Goal: Task Accomplishment & Management: Use online tool/utility

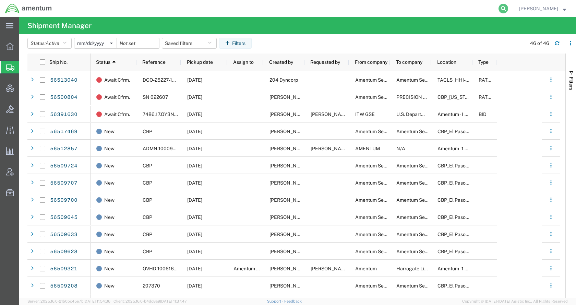
click at [508, 7] on icon at bounding box center [504, 9] width 10 height 10
paste input "56514345"
click at [508, 9] on icon at bounding box center [504, 9] width 10 height 10
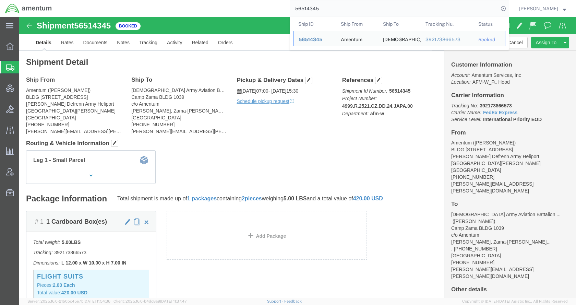
click at [24, 65] on span "Shipments" at bounding box center [21, 67] width 5 height 14
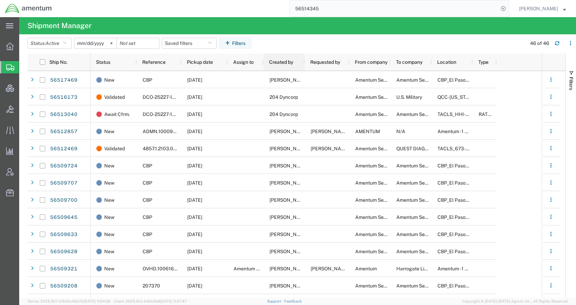
click at [274, 61] on span "Created by" at bounding box center [281, 61] width 24 height 5
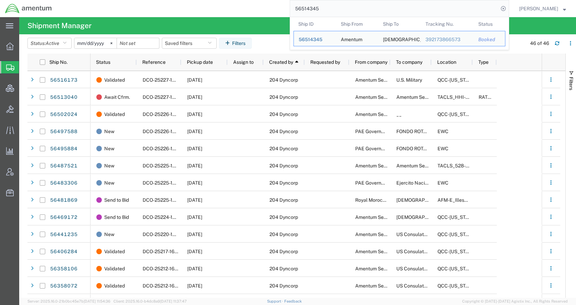
drag, startPoint x: 347, startPoint y: 7, endPoint x: 295, endPoint y: 12, distance: 52.7
click at [295, 12] on div "56514345 Ship ID Ship From Ship To Tracking Nu. Status Ship ID 56514345 Ship Fr…" at bounding box center [283, 8] width 452 height 17
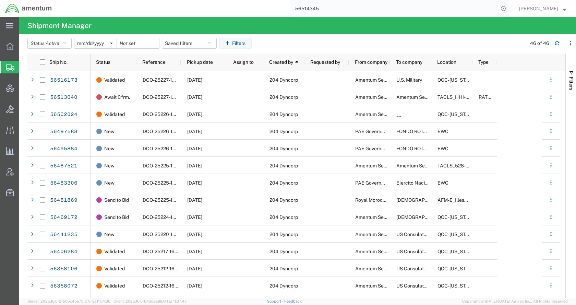
paste input "09321"
type input "56509321"
click at [508, 5] on icon at bounding box center [504, 9] width 10 height 10
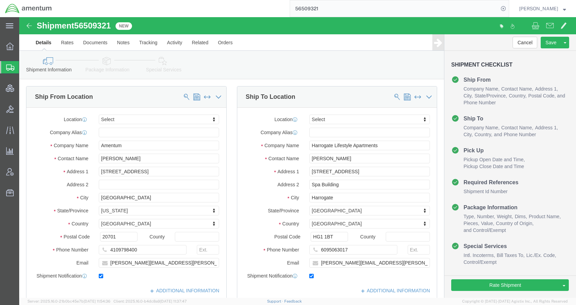
select select
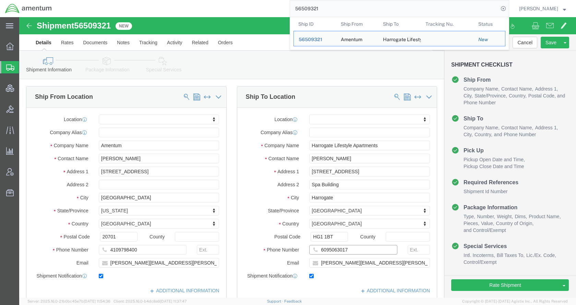
drag, startPoint x: 333, startPoint y: 231, endPoint x: 290, endPoint y: 235, distance: 42.7
click input "6095063017"
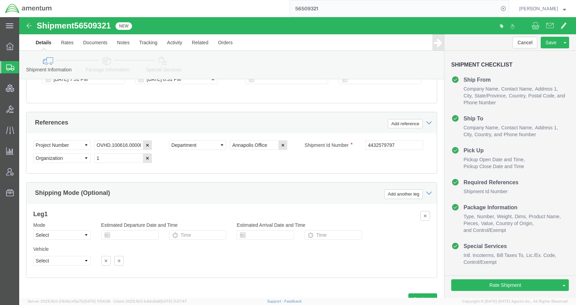
scroll to position [412, 0]
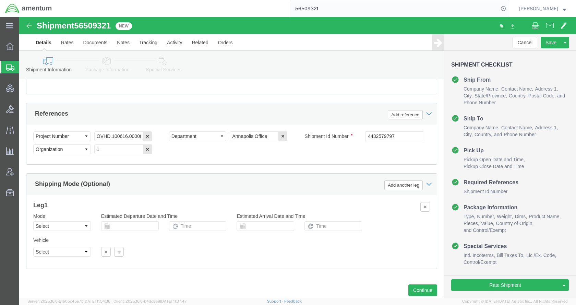
type input "1 410 440 6394"
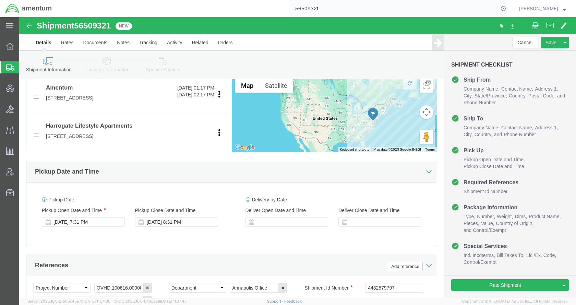
scroll to position [309, 0]
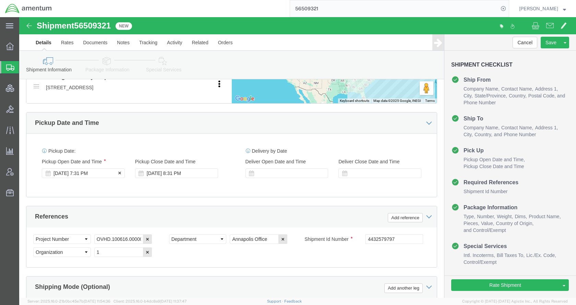
click div "Aug 15 2025 7:31 PM"
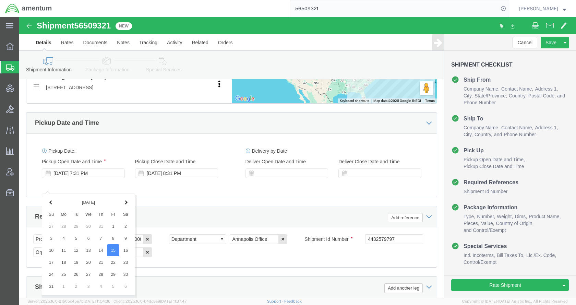
scroll to position [444, 0]
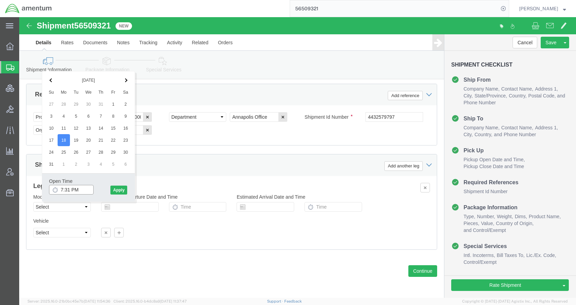
click input "7:31 PM"
click input "8:31 PM"
type input "8:31 AM"
click button "Apply"
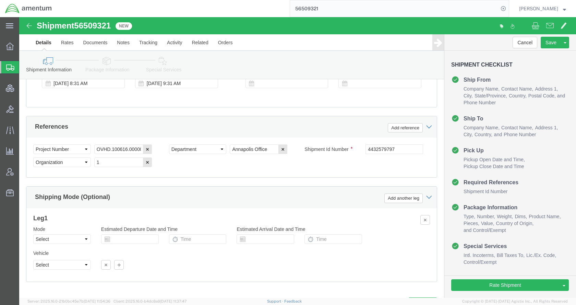
scroll to position [307, 0]
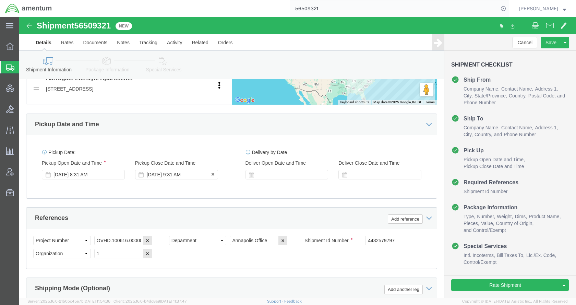
click div "Aug 18 2025 9:31 AM"
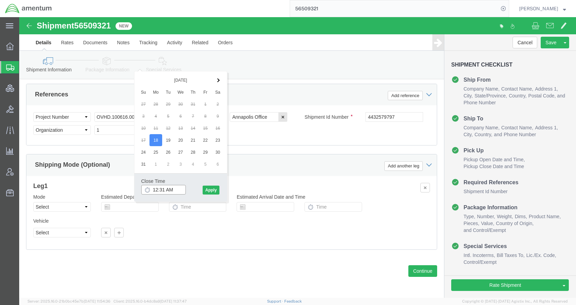
click input "12:31 AM"
type input "12:31 PM"
click button "Apply"
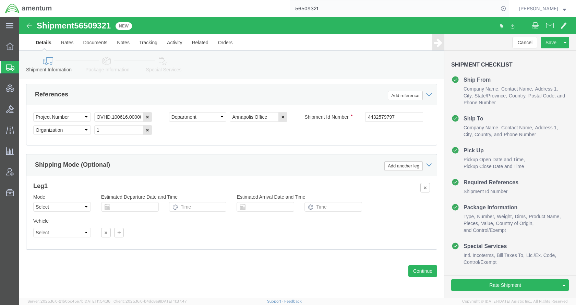
drag, startPoint x: 202, startPoint y: 158, endPoint x: 208, endPoint y: 151, distance: 9.5
click div "Shipping Mode (Optional) Add another leg Leg 1 Mode Select Air Less than Truckl…"
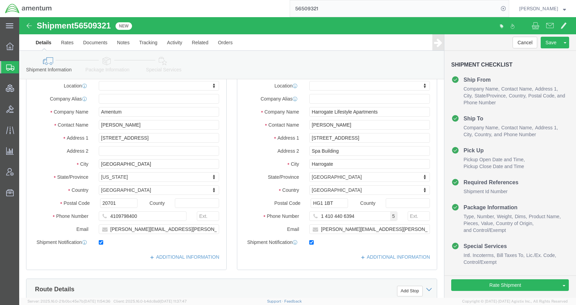
scroll to position [0, 0]
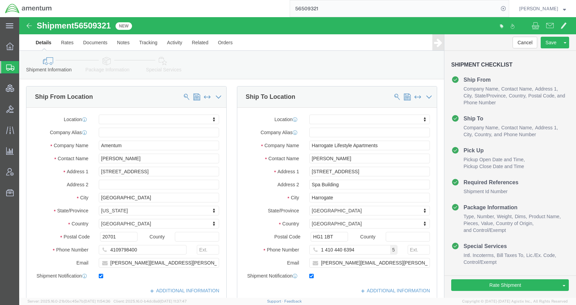
click icon
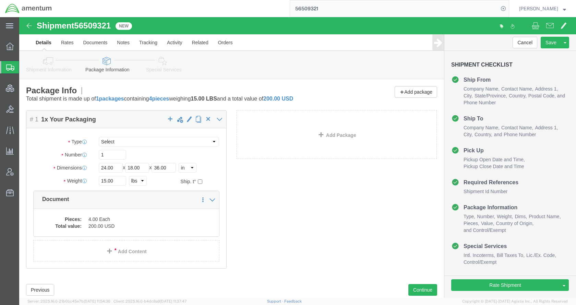
click icon
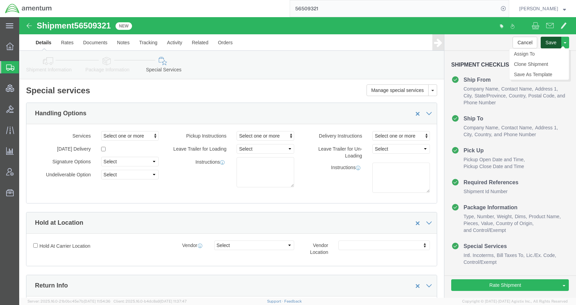
click button "Save"
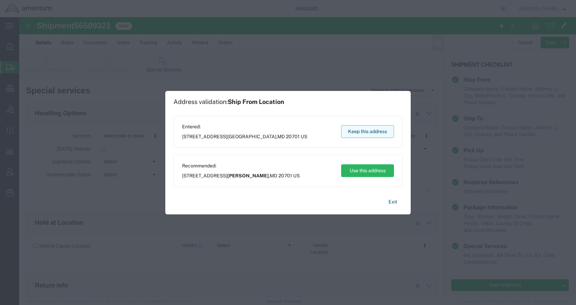
click at [373, 130] on button "Keep this address" at bounding box center [367, 131] width 53 height 13
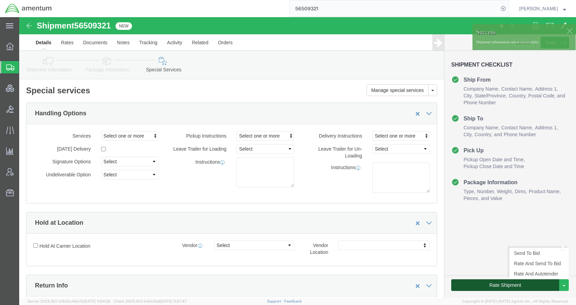
click button "Rate Shipment"
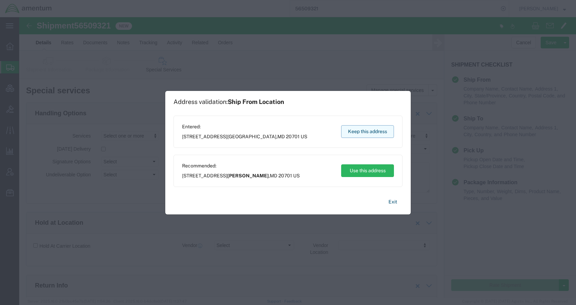
click at [358, 128] on button "Keep this address" at bounding box center [367, 131] width 53 height 13
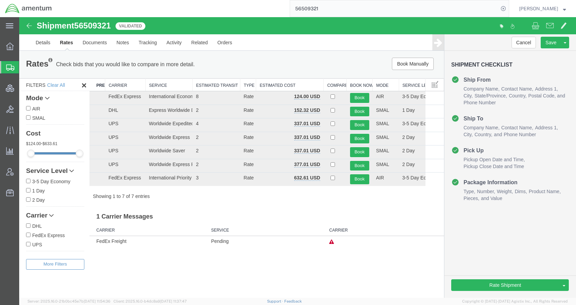
click at [24, 65] on span "Shipments" at bounding box center [21, 67] width 5 height 14
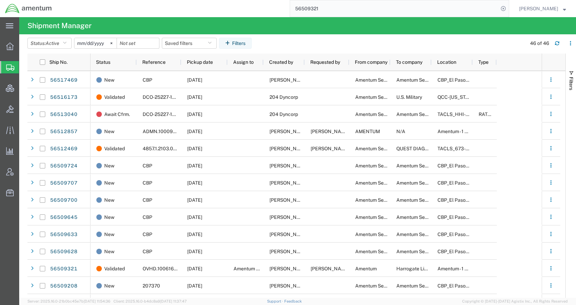
click at [105, 62] on span "Status" at bounding box center [103, 61] width 14 height 5
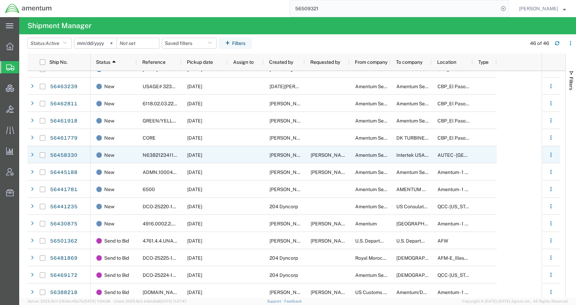
scroll to position [562, 0]
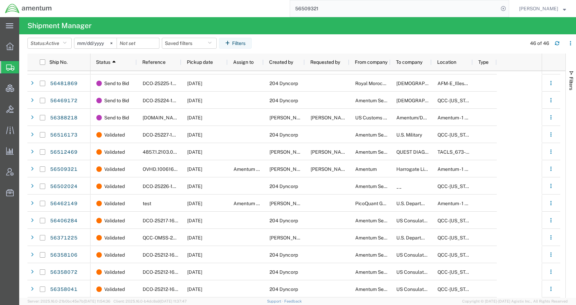
click at [283, 30] on agx-page-header "Shipment Manager" at bounding box center [297, 25] width 557 height 17
